Goal: Task Accomplishment & Management: Complete application form

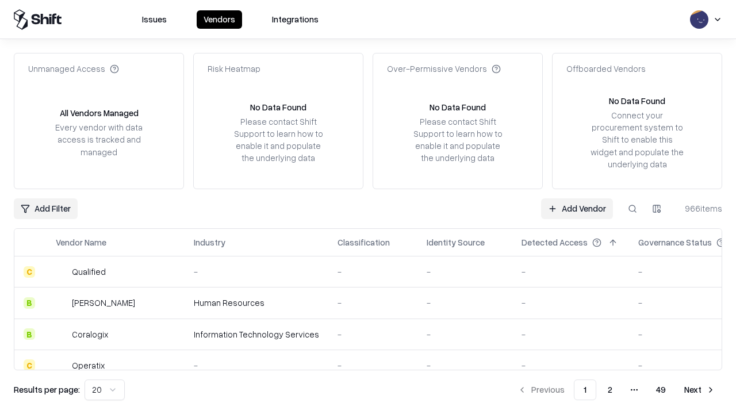
click at [577, 208] on link "Add Vendor" at bounding box center [577, 208] width 72 height 21
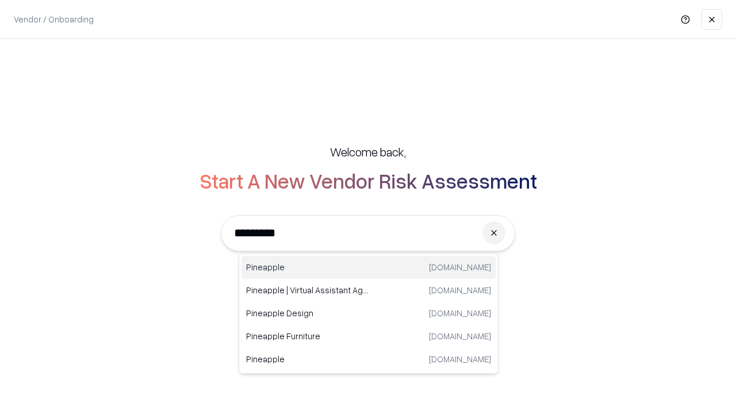
click at [369, 267] on div "Pineapple [DOMAIN_NAME]" at bounding box center [369, 267] width 254 height 23
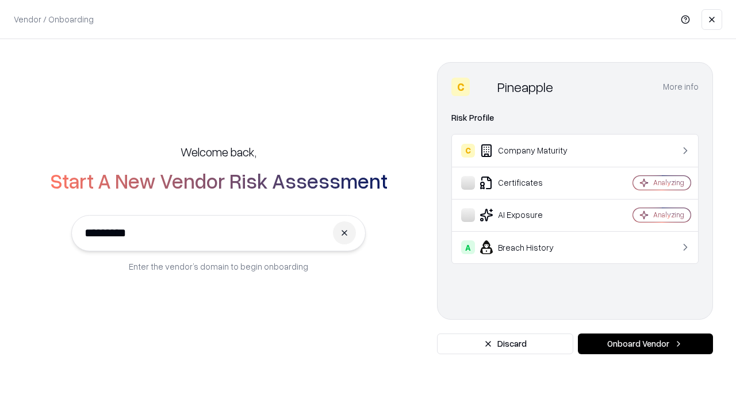
type input "*********"
click at [645, 344] on button "Onboard Vendor" at bounding box center [645, 344] width 135 height 21
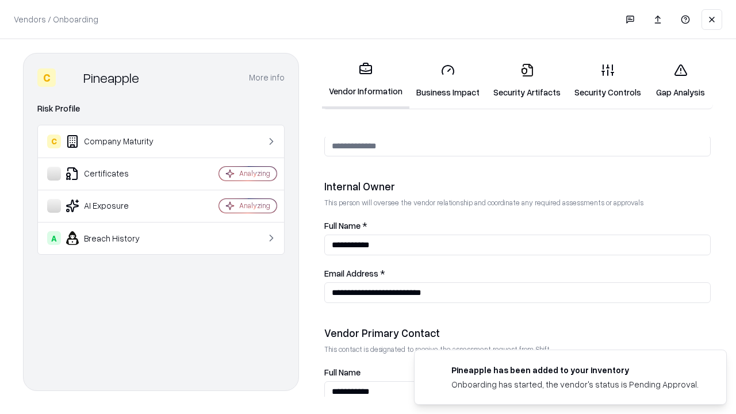
scroll to position [596, 0]
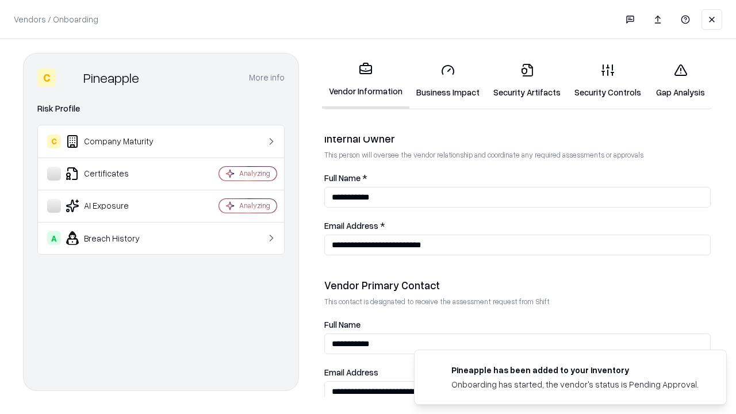
click at [527, 81] on link "Security Artifacts" at bounding box center [526, 80] width 81 height 53
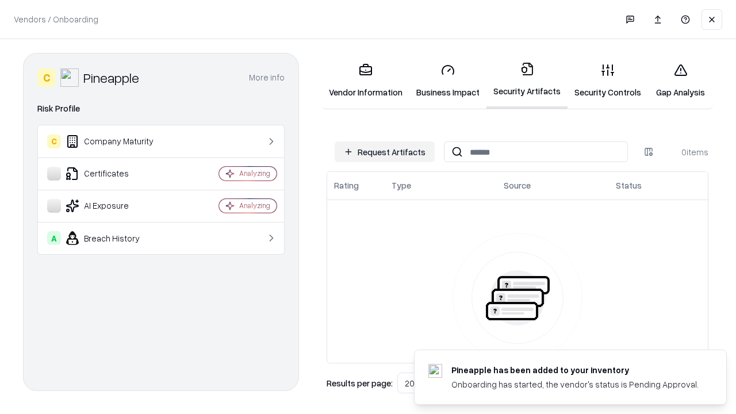
click at [385, 152] on button "Request Artifacts" at bounding box center [385, 151] width 100 height 21
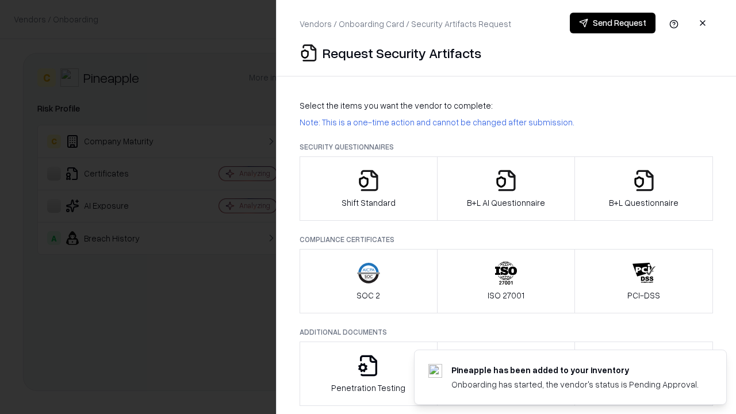
click at [643, 189] on icon "button" at bounding box center [644, 180] width 23 height 23
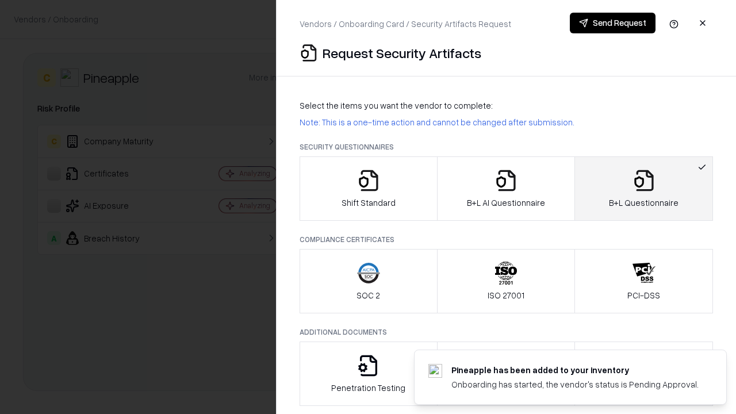
click at [505, 189] on icon "button" at bounding box center [506, 180] width 23 height 23
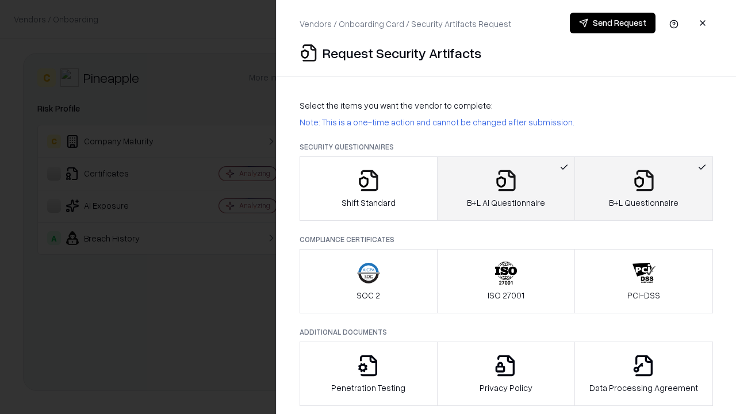
click at [612, 23] on button "Send Request" at bounding box center [613, 23] width 86 height 21
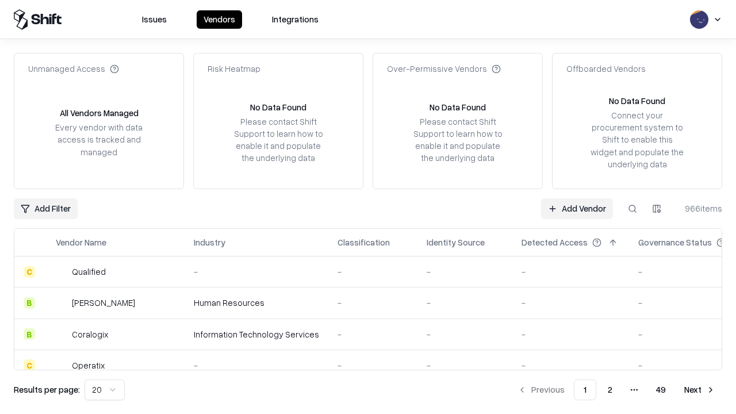
click at [633, 208] on button at bounding box center [632, 208] width 21 height 21
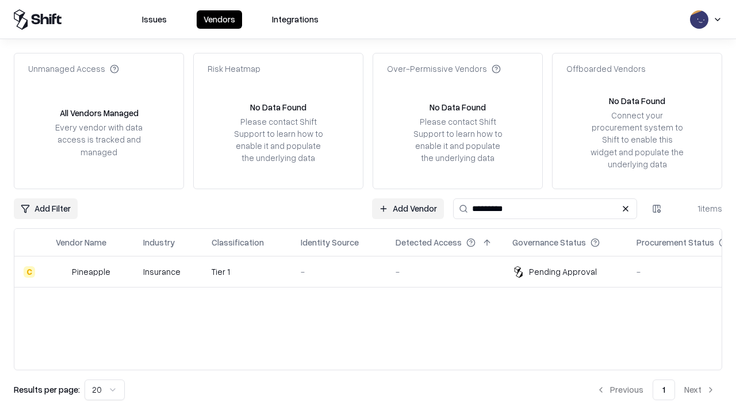
type input "*********"
click at [375, 271] on div "-" at bounding box center [339, 272] width 76 height 12
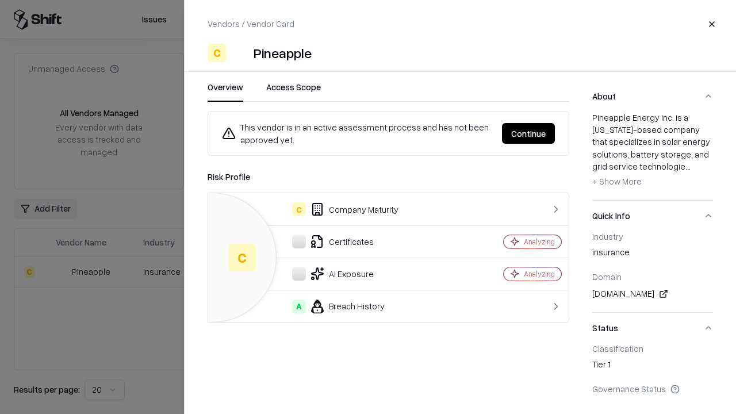
click at [528, 133] on button "Continue" at bounding box center [528, 133] width 53 height 21
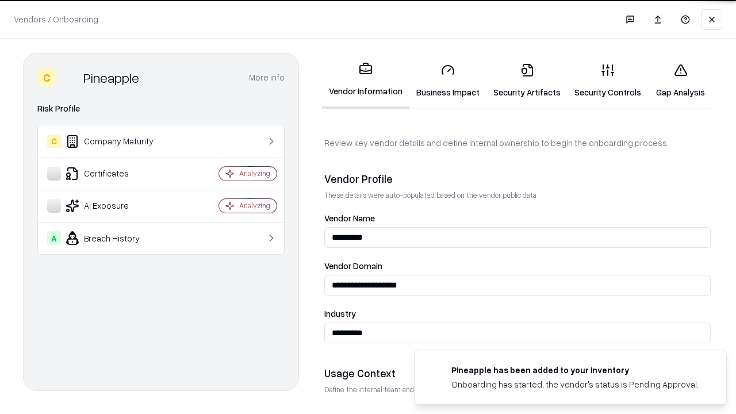
click at [527, 81] on link "Security Artifacts" at bounding box center [526, 80] width 81 height 53
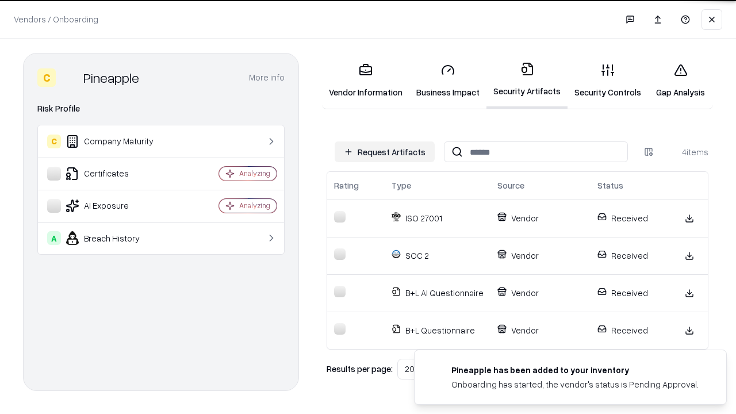
click at [680, 81] on link "Gap Analysis" at bounding box center [680, 80] width 65 height 53
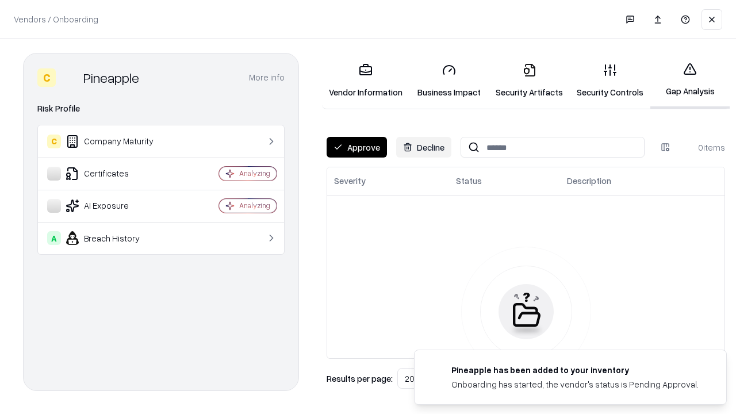
click at [357, 147] on button "Approve" at bounding box center [357, 147] width 60 height 21
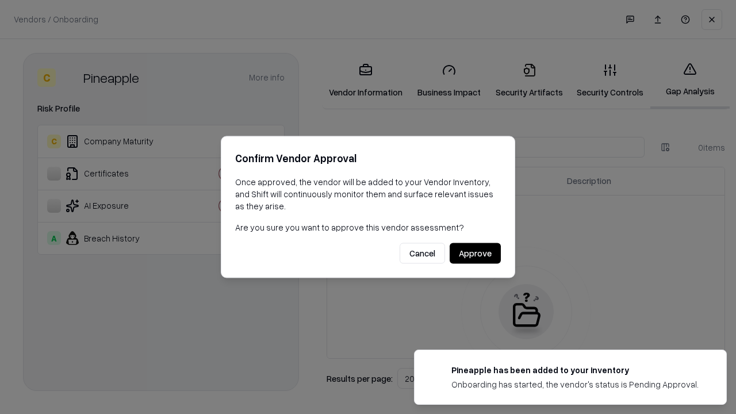
click at [475, 253] on button "Approve" at bounding box center [475, 253] width 51 height 21
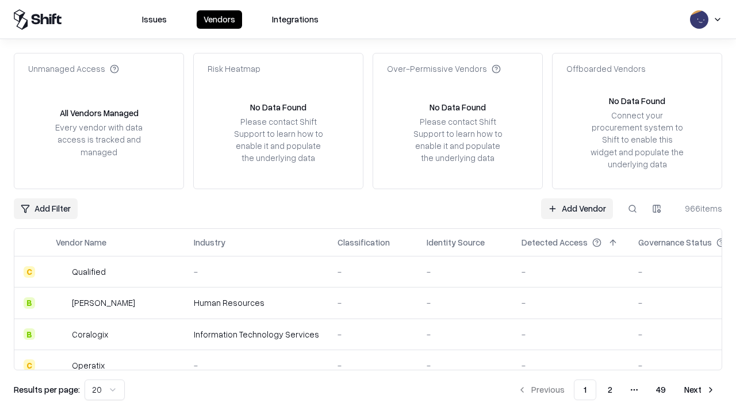
type input "*********"
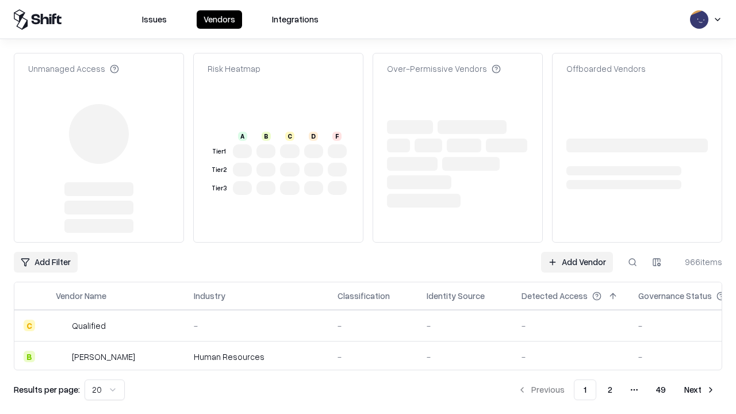
click at [577, 252] on link "Add Vendor" at bounding box center [577, 262] width 72 height 21
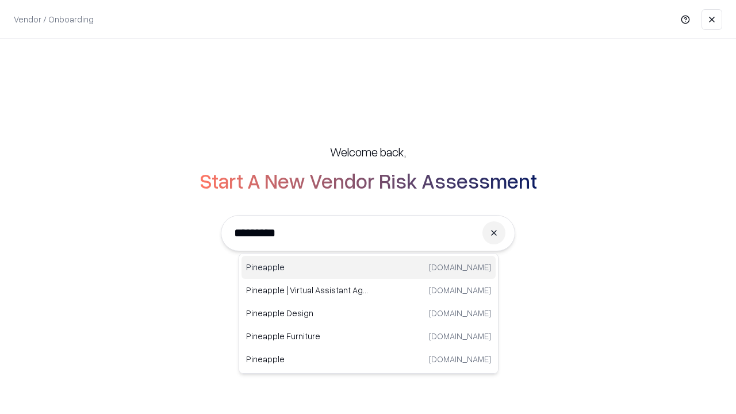
click at [369, 267] on div "Pineapple [DOMAIN_NAME]" at bounding box center [369, 267] width 254 height 23
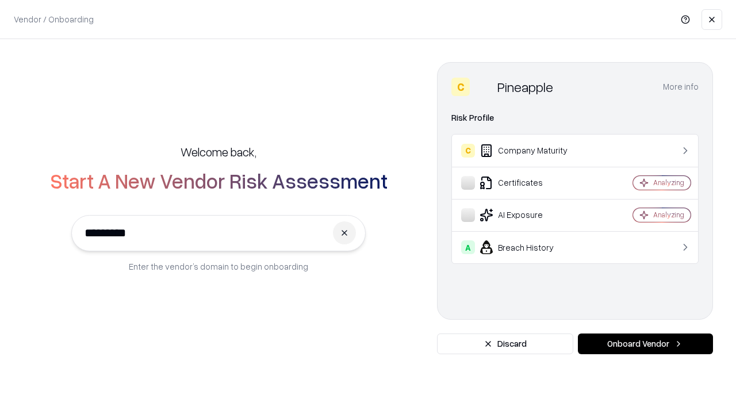
type input "*********"
click at [645, 344] on button "Onboard Vendor" at bounding box center [645, 344] width 135 height 21
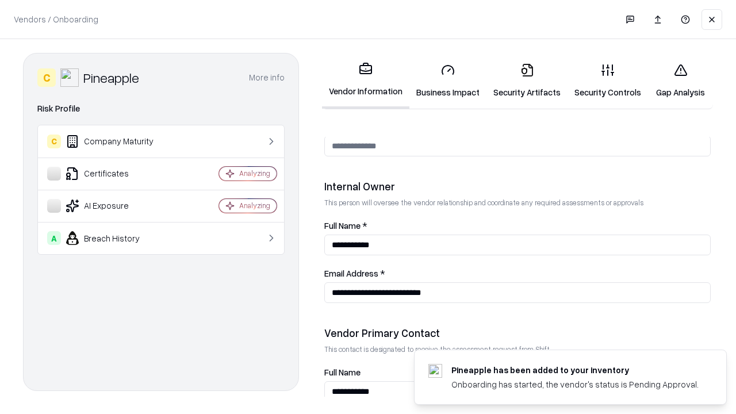
scroll to position [596, 0]
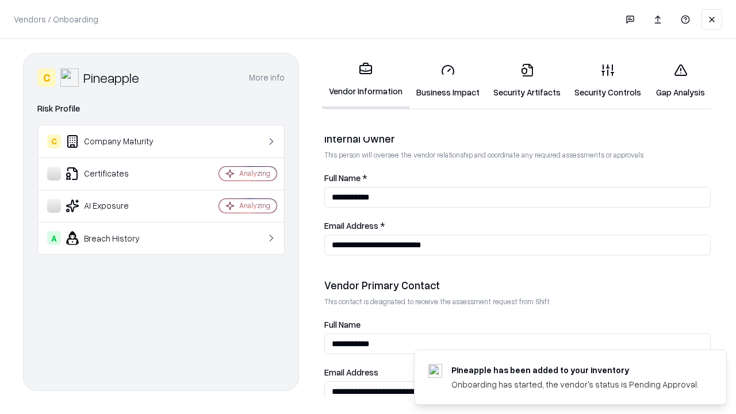
click at [680, 81] on link "Gap Analysis" at bounding box center [680, 80] width 65 height 53
